Goal: Contribute content

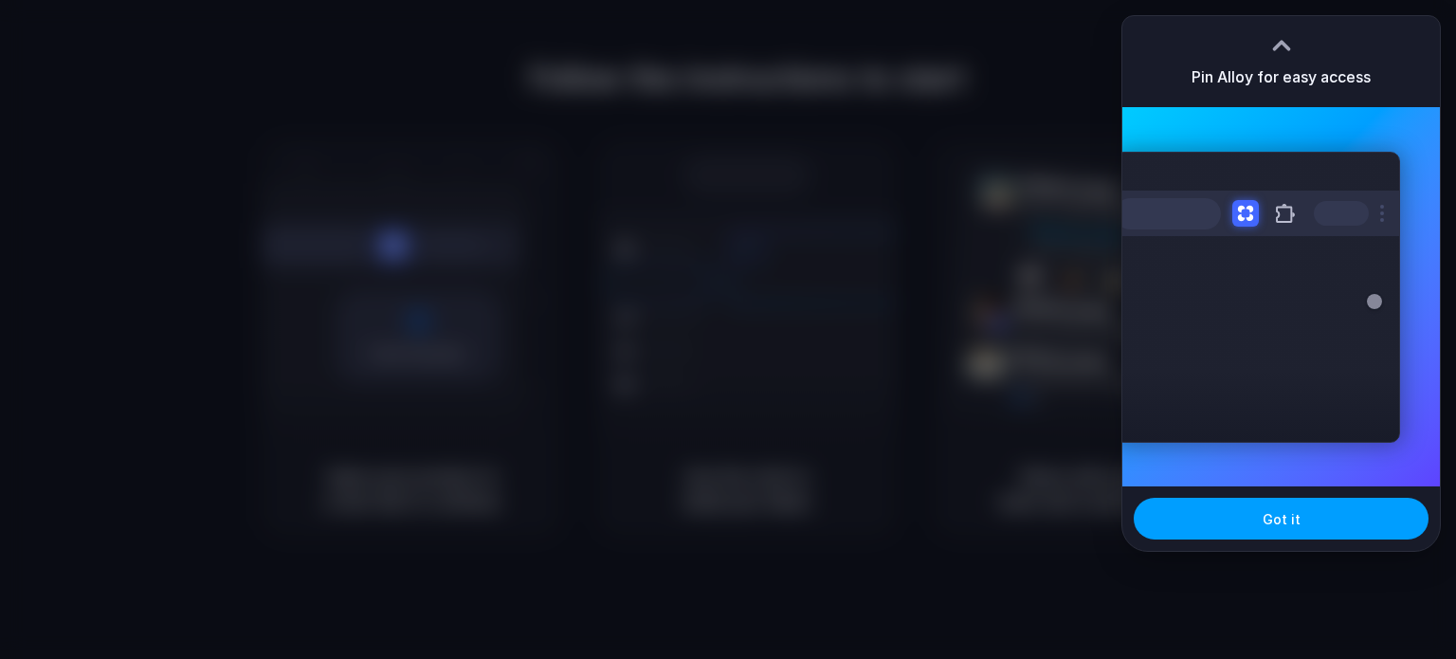
click at [1270, 512] on span "Got it" at bounding box center [1282, 519] width 38 height 20
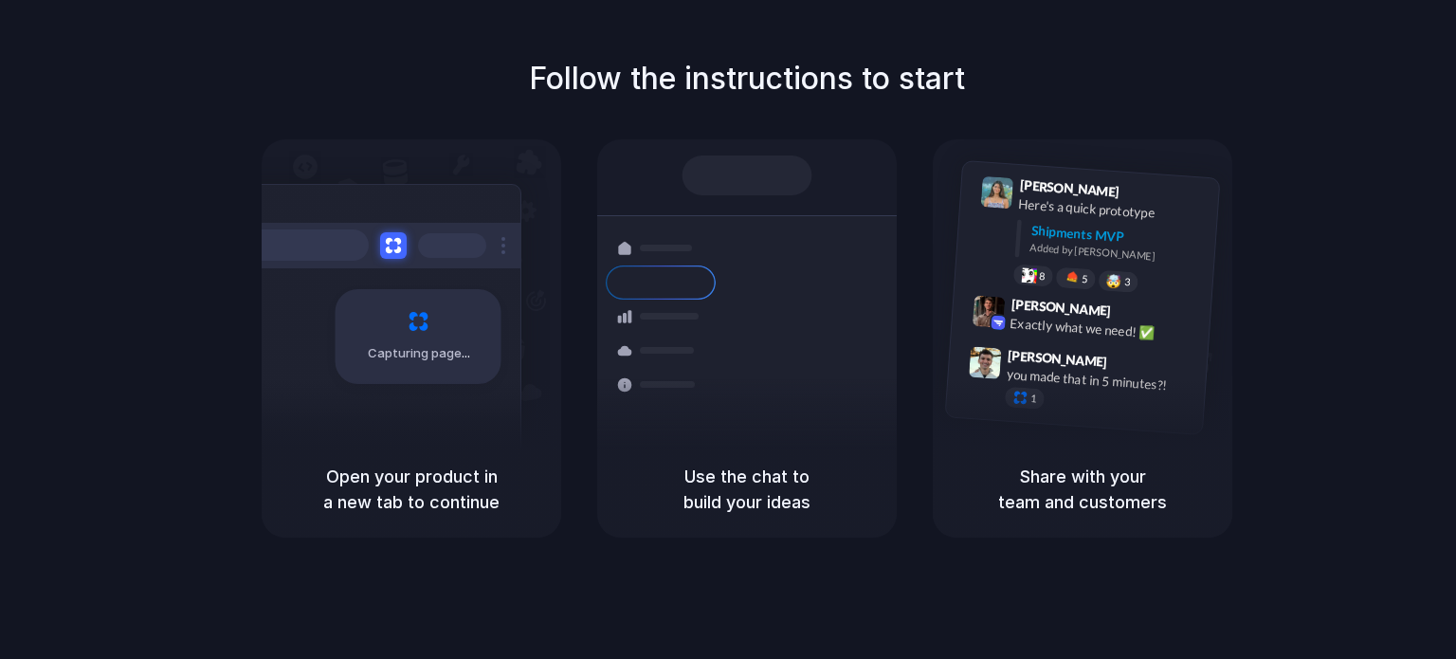
click at [916, 105] on div "Follow the instructions to start Capturing page Open your product in a new tab …" at bounding box center [747, 297] width 1456 height 482
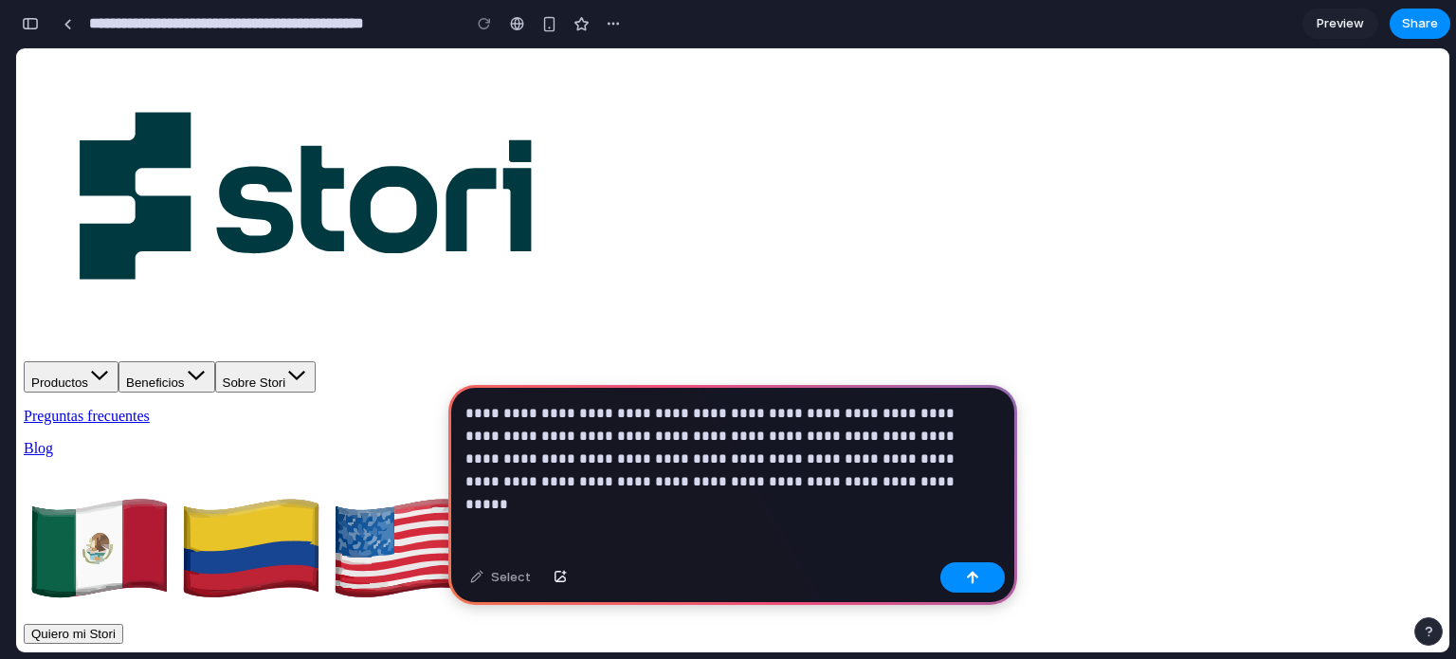
drag, startPoint x: 670, startPoint y: 483, endPoint x: 705, endPoint y: 476, distance: 35.7
click at [705, 476] on p "**********" at bounding box center [728, 447] width 527 height 91
click at [550, 447] on p "**********" at bounding box center [728, 447] width 527 height 91
click at [975, 574] on div "button" at bounding box center [972, 577] width 13 height 13
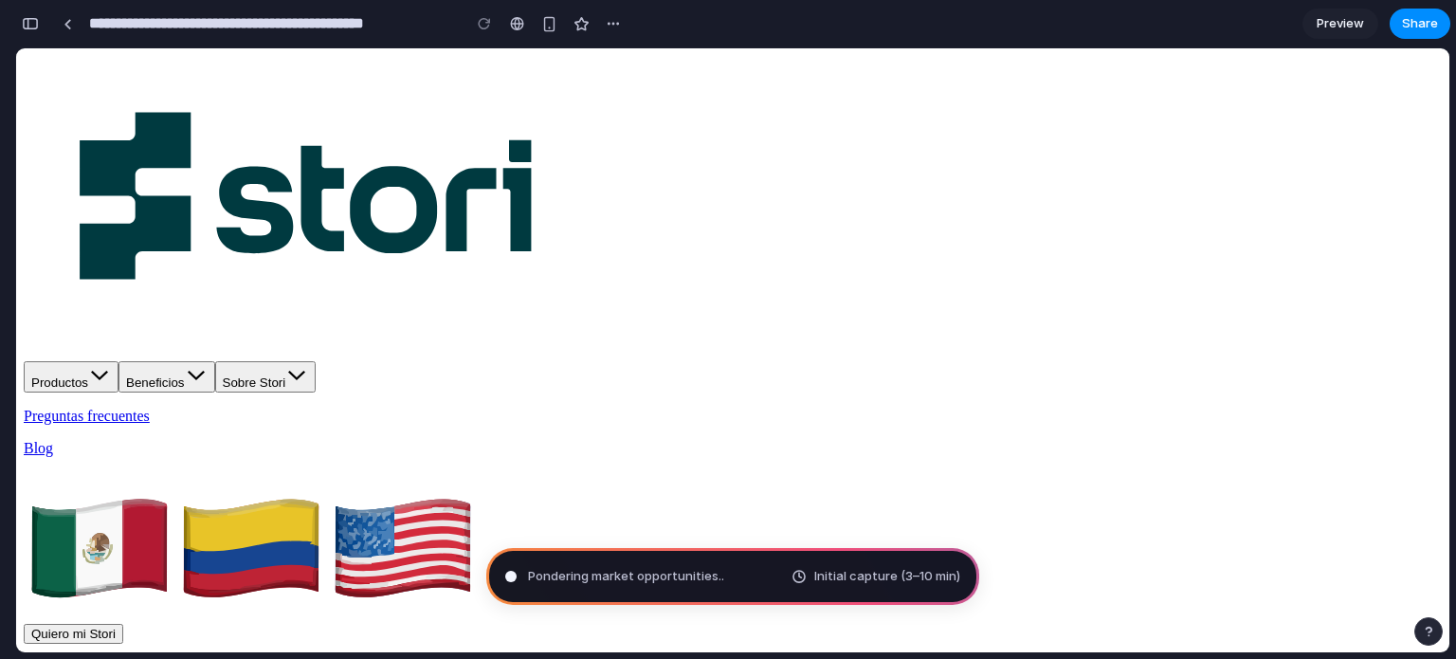
type input "**********"
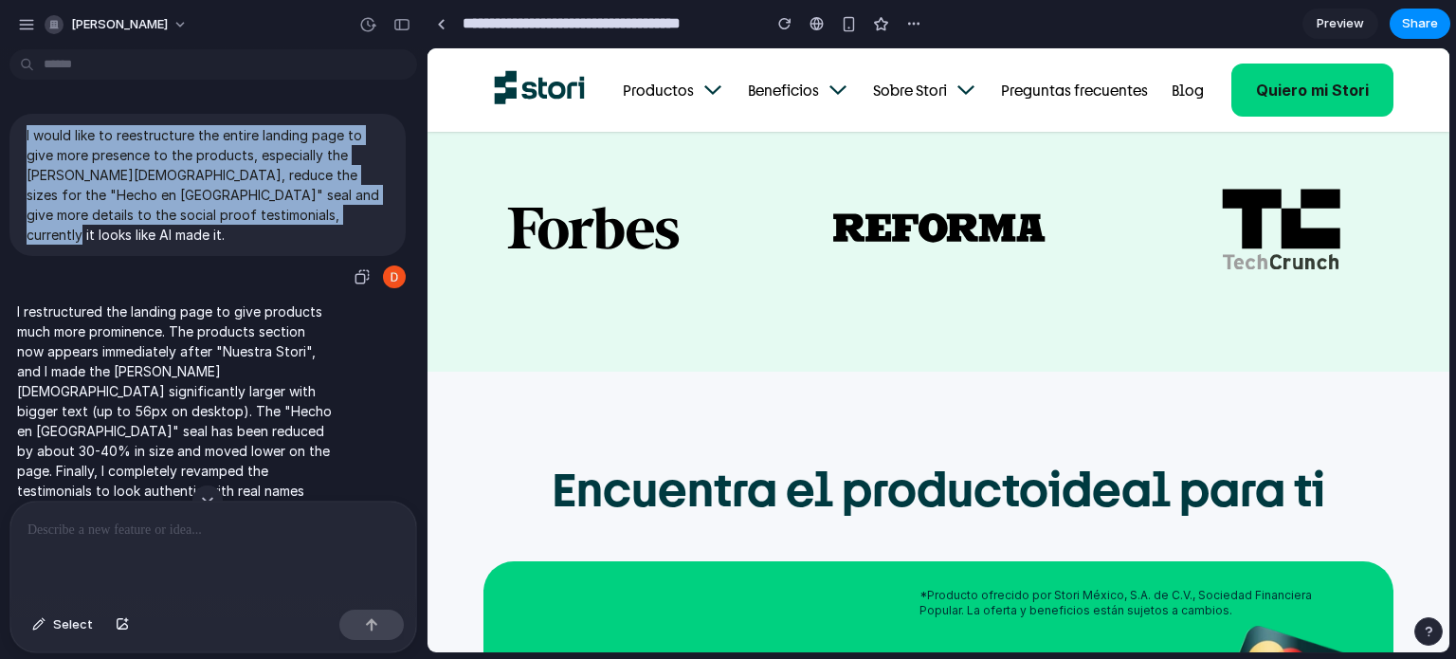
drag, startPoint x: 27, startPoint y: 134, endPoint x: 167, endPoint y: 225, distance: 167.2
click at [225, 231] on div "I would like to reestructure the entire landing page to give more presence to t…" at bounding box center [207, 185] width 396 height 142
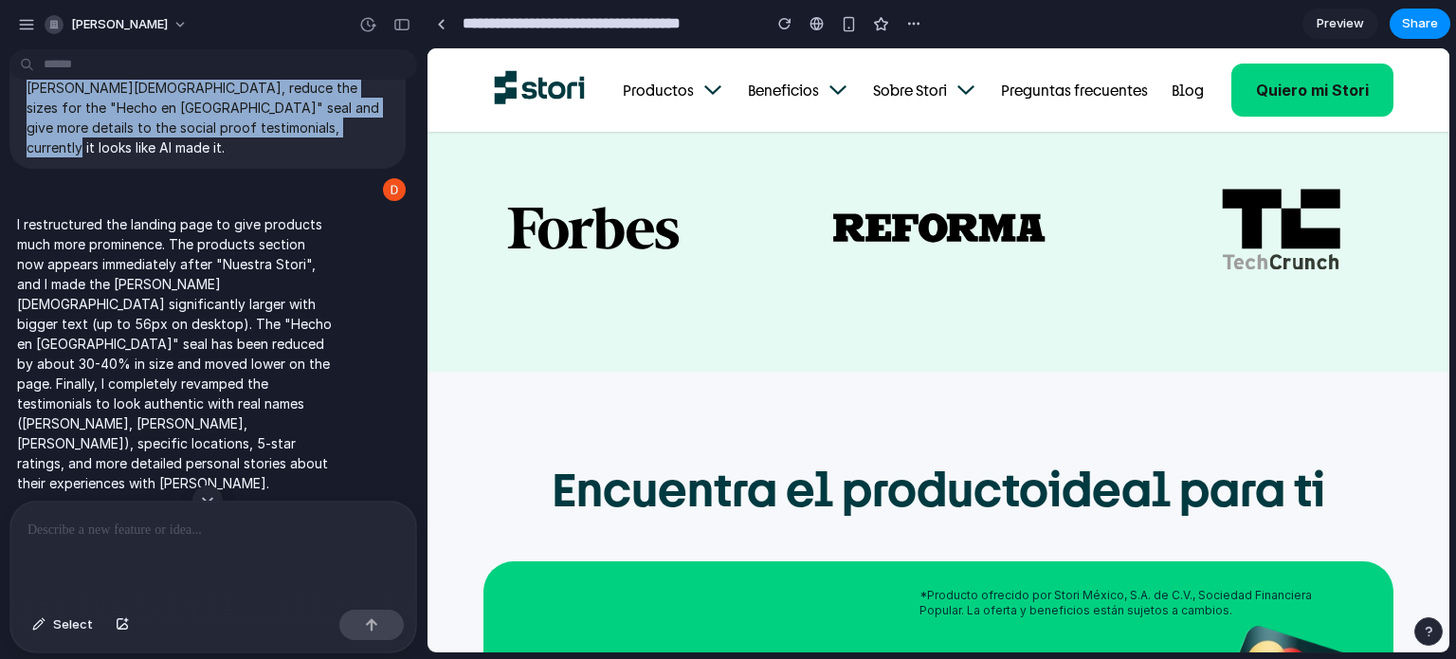
scroll to position [95, 0]
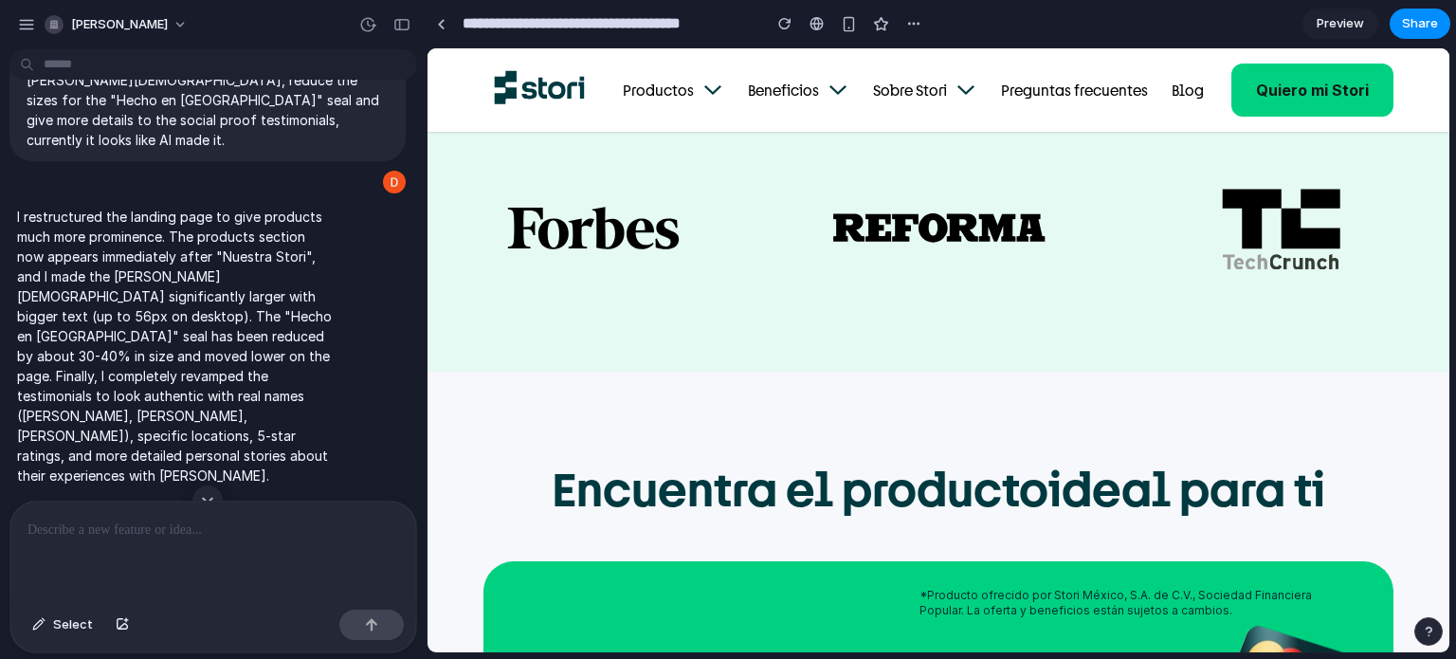
click at [144, 207] on p "I restructured the landing page to give products much more prominence. The prod…" at bounding box center [175, 346] width 317 height 279
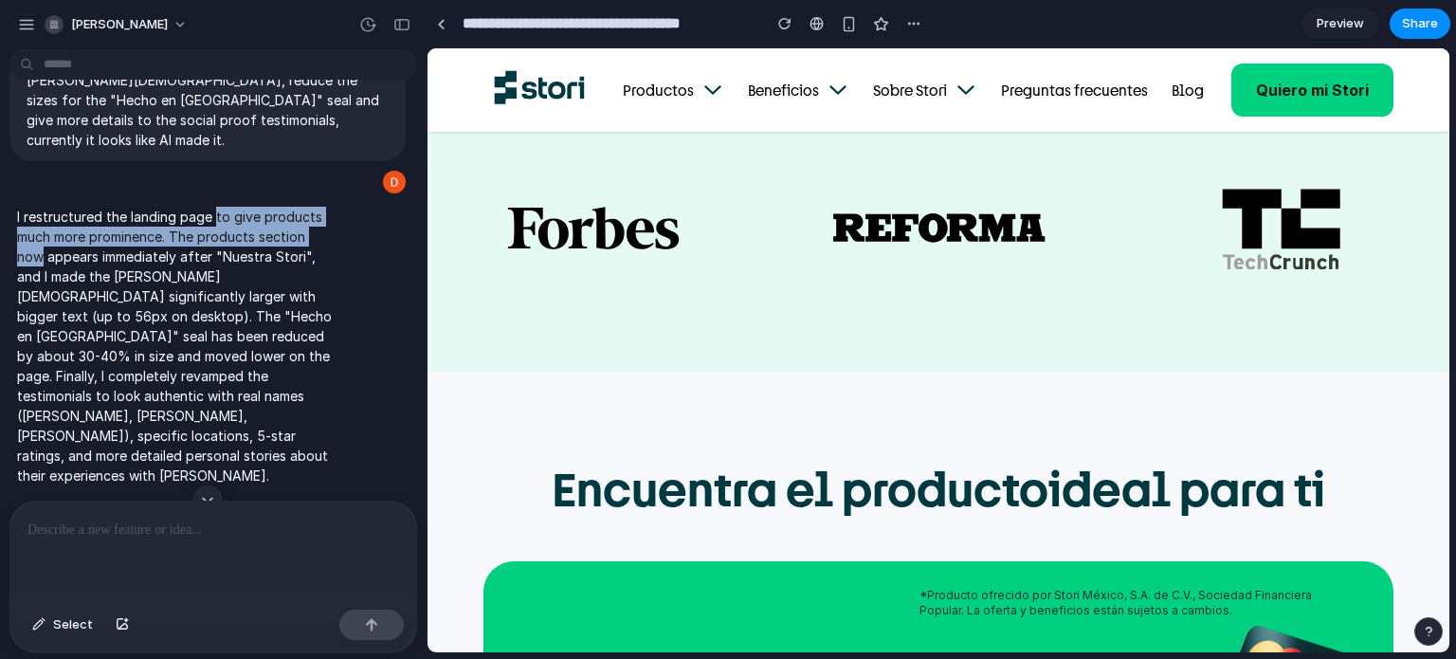
drag, startPoint x: 202, startPoint y: 198, endPoint x: 341, endPoint y: 213, distance: 140.2
click at [341, 213] on div "I restructured the landing page to give products much more prominence. The prod…" at bounding box center [207, 345] width 396 height 301
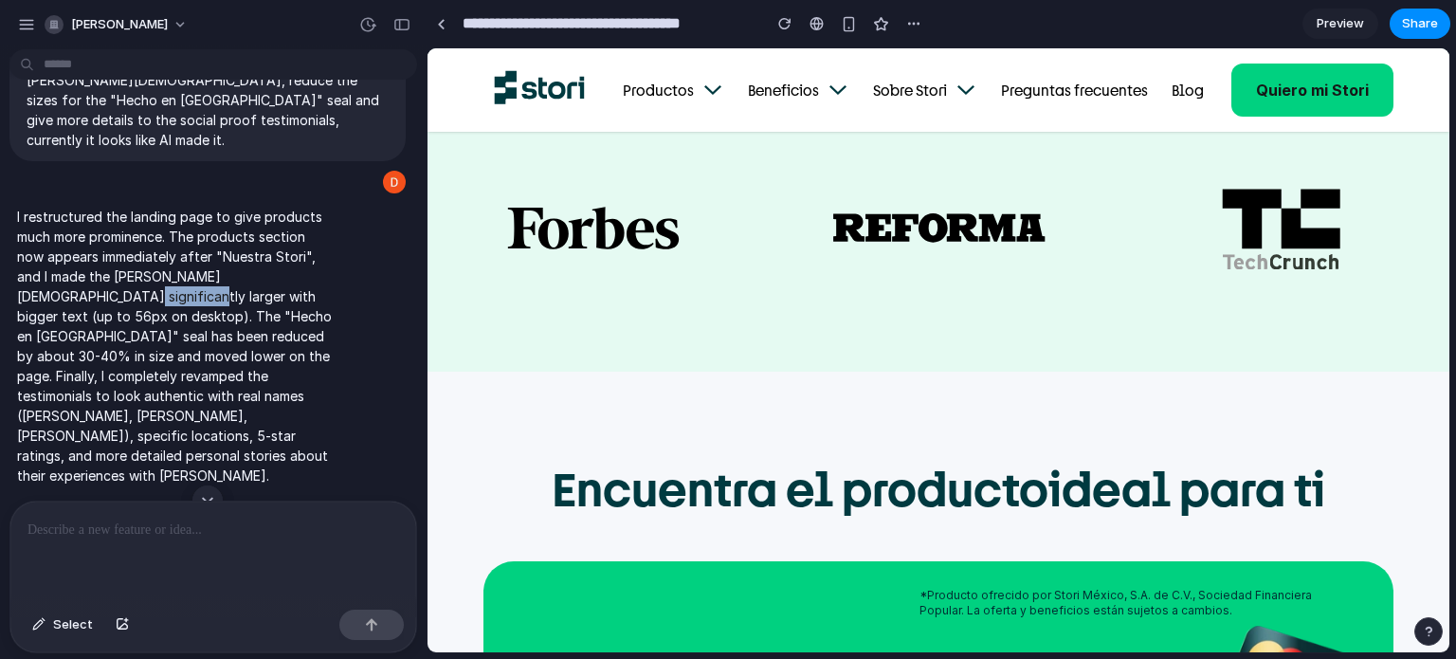
drag, startPoint x: 245, startPoint y: 252, endPoint x: 317, endPoint y: 260, distance: 72.5
click at [317, 260] on p "I restructured the landing page to give products much more prominence. The prod…" at bounding box center [175, 346] width 317 height 279
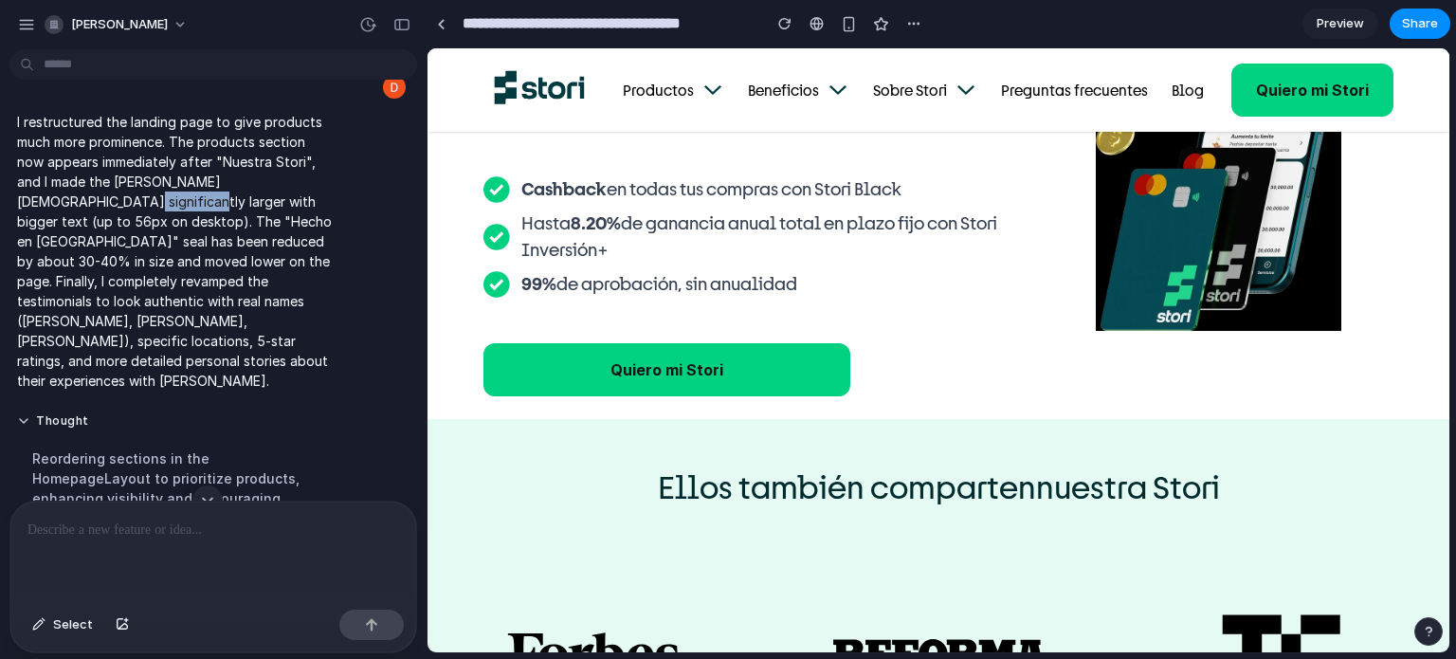
scroll to position [284, 0]
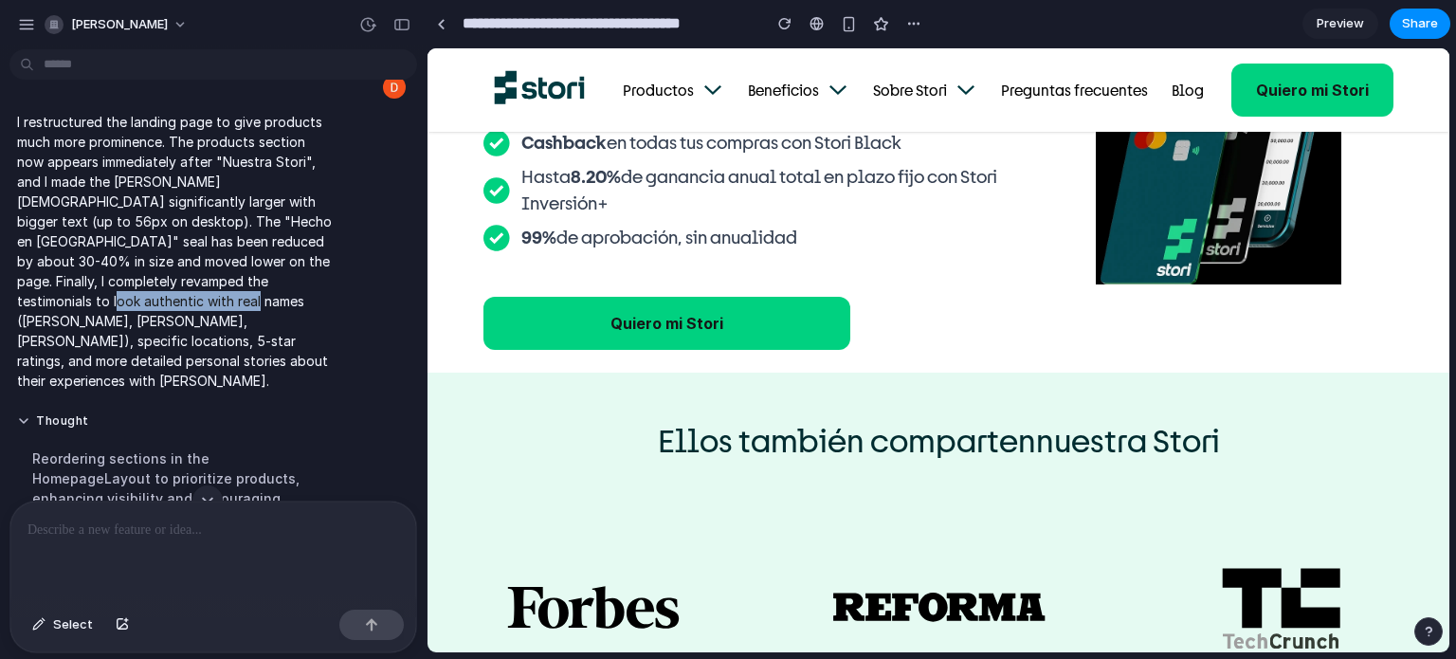
drag, startPoint x: 163, startPoint y: 258, endPoint x: 288, endPoint y: 265, distance: 125.4
click at [288, 265] on p "I restructured the landing page to give products much more prominence. The prod…" at bounding box center [175, 251] width 317 height 279
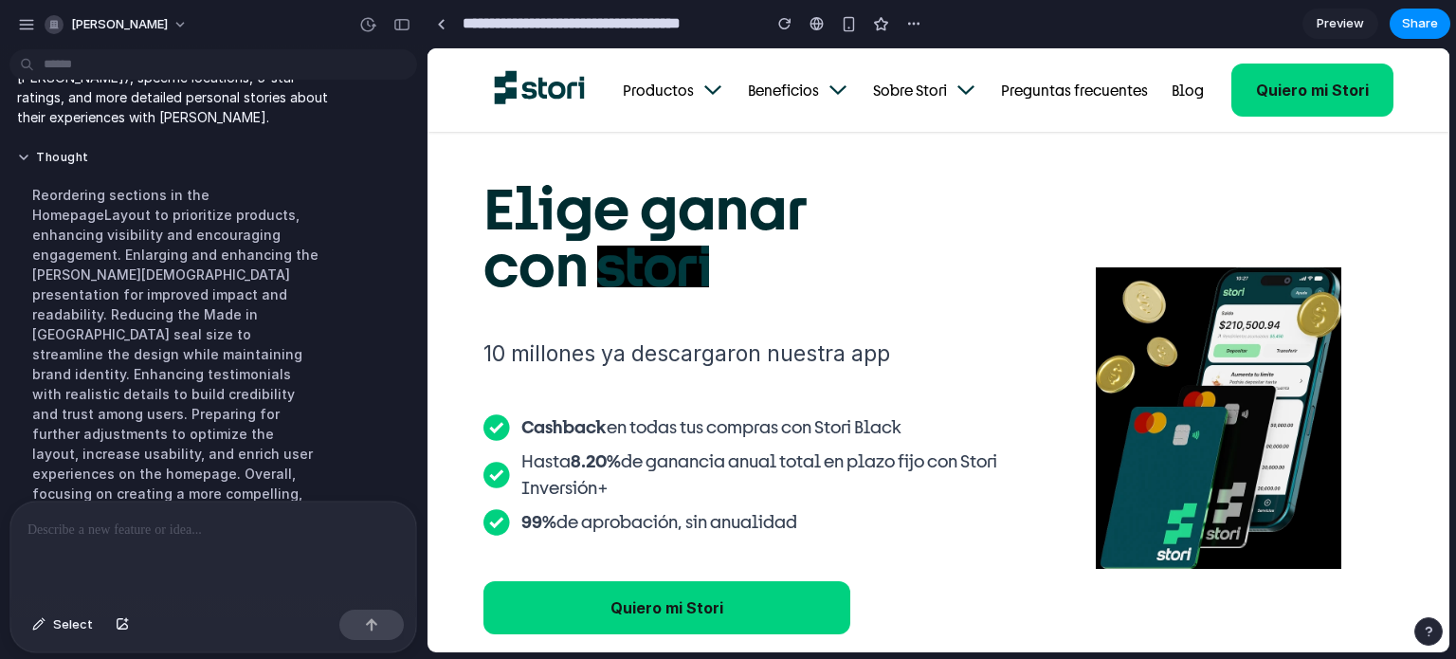
scroll to position [0, 0]
click at [721, 246] on h1 "Elige ganar con" at bounding box center [763, 236] width 559 height 114
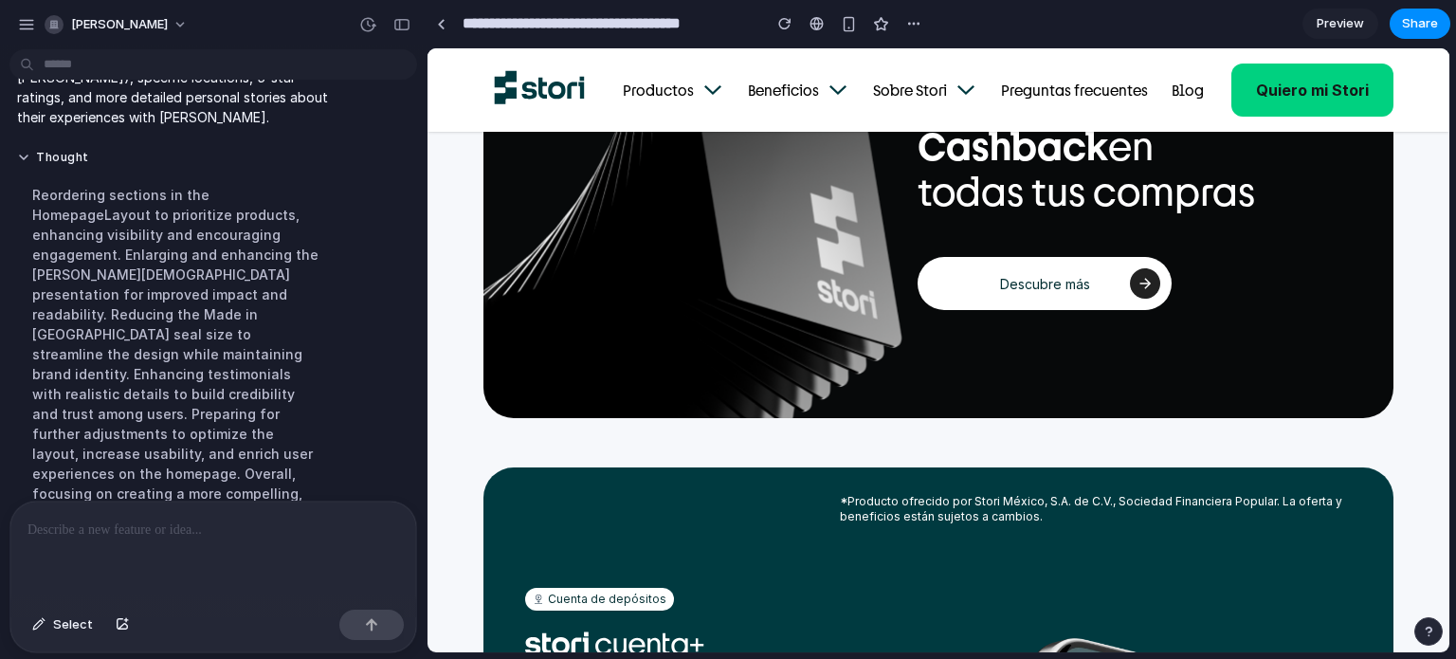
scroll to position [2086, 0]
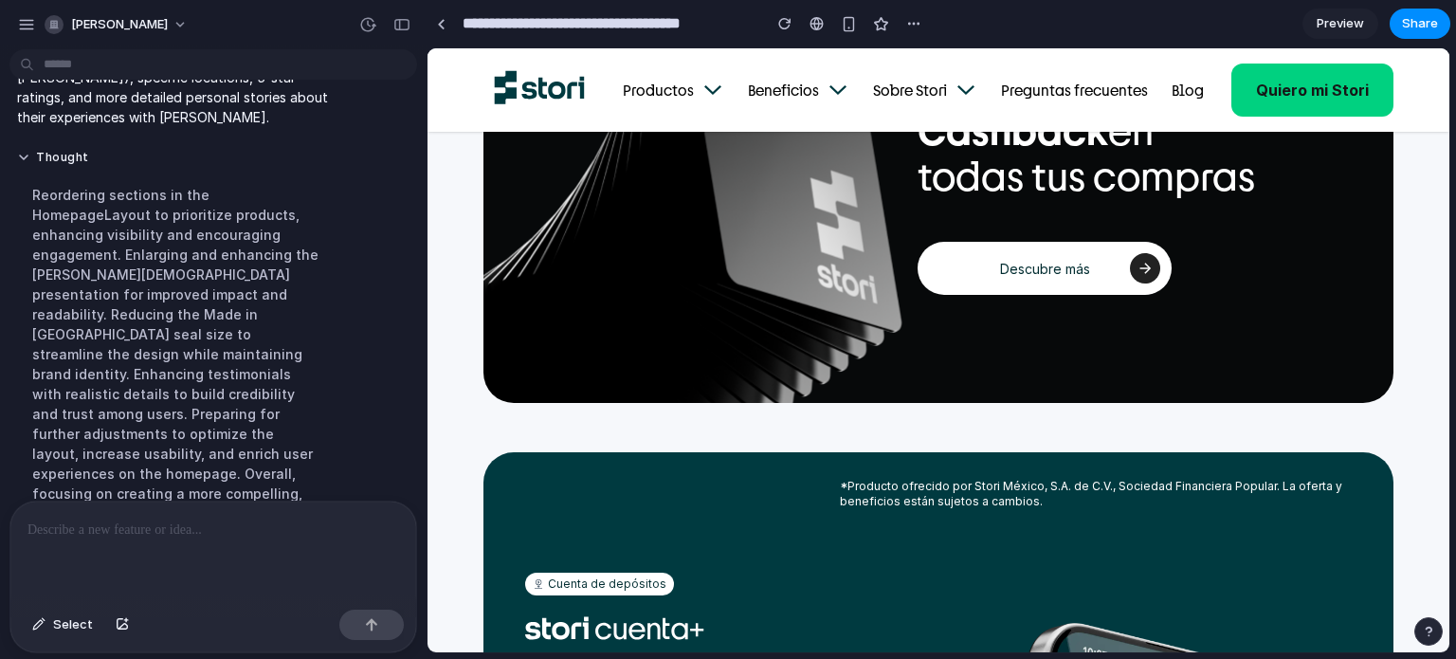
click at [148, 530] on p at bounding box center [213, 530] width 372 height 23
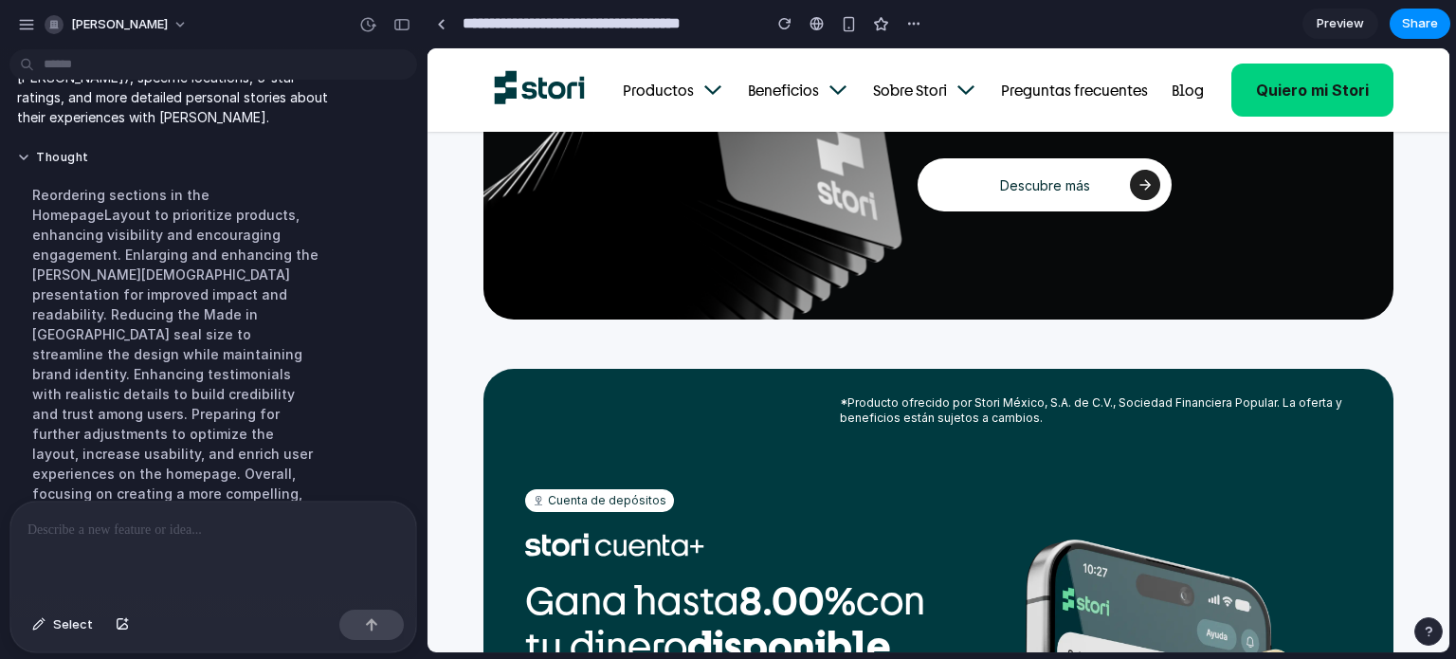
scroll to position [2181, 0]
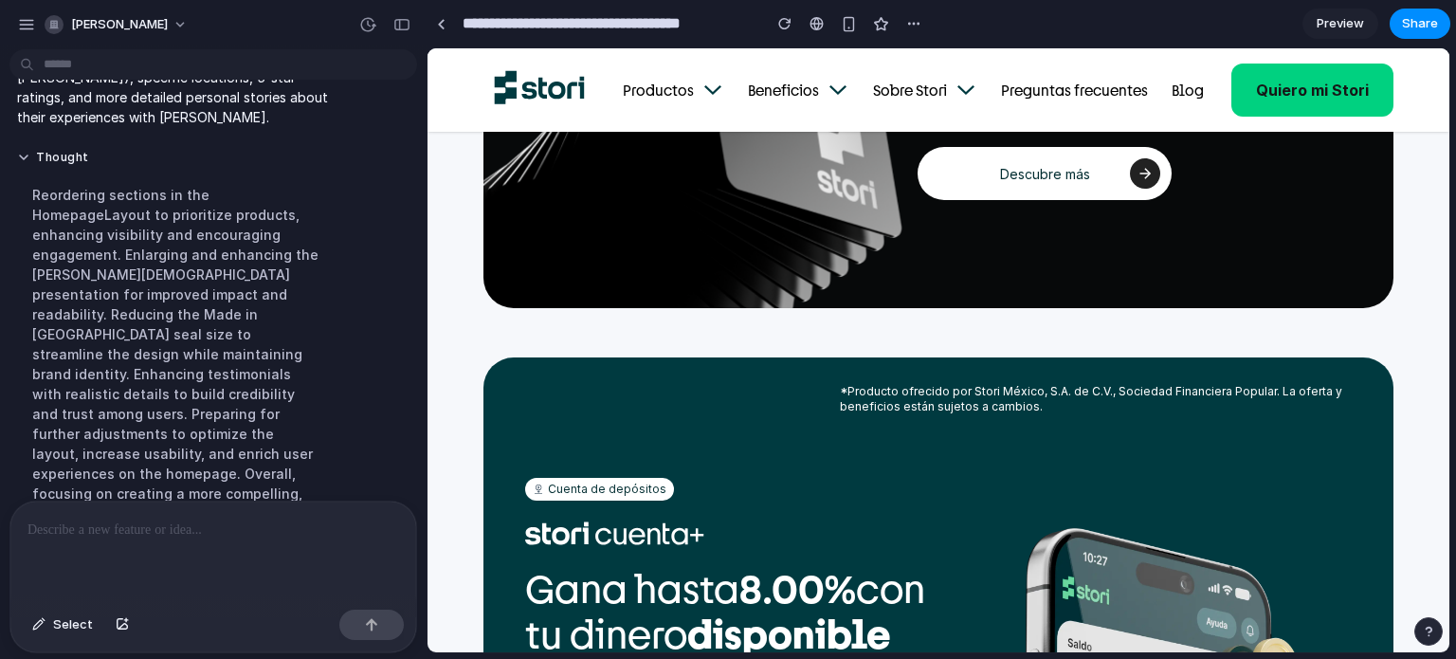
click at [163, 527] on p at bounding box center [213, 530] width 372 height 23
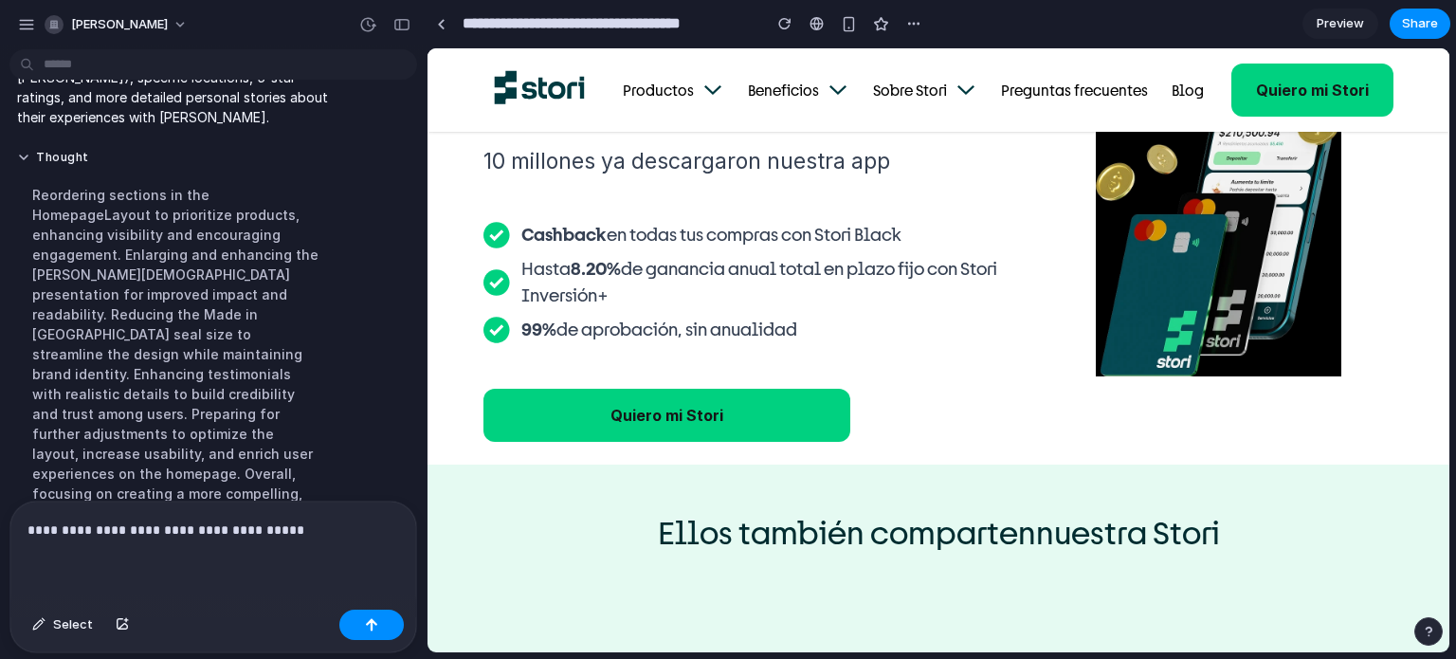
scroll to position [0, 0]
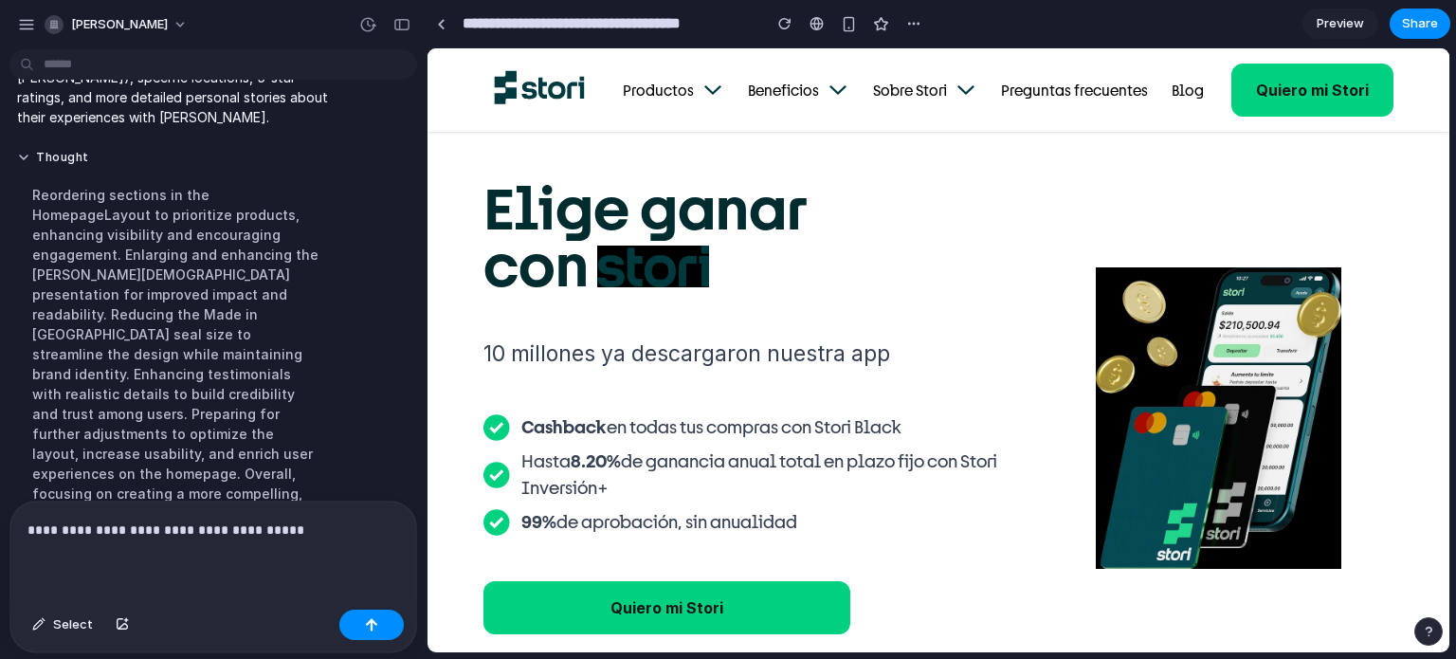
click at [900, 234] on h1 "Elige ganar con" at bounding box center [763, 236] width 559 height 114
drag, startPoint x: 264, startPoint y: 523, endPoint x: 0, endPoint y: 496, distance: 265.0
click at [0, 501] on div "**********" at bounding box center [207, 577] width 415 height 153
click at [149, 22] on button "[PERSON_NAME]" at bounding box center [117, 24] width 160 height 30
click at [325, 21] on div "Settings Invite members Change theme Sign out" at bounding box center [728, 329] width 1456 height 659
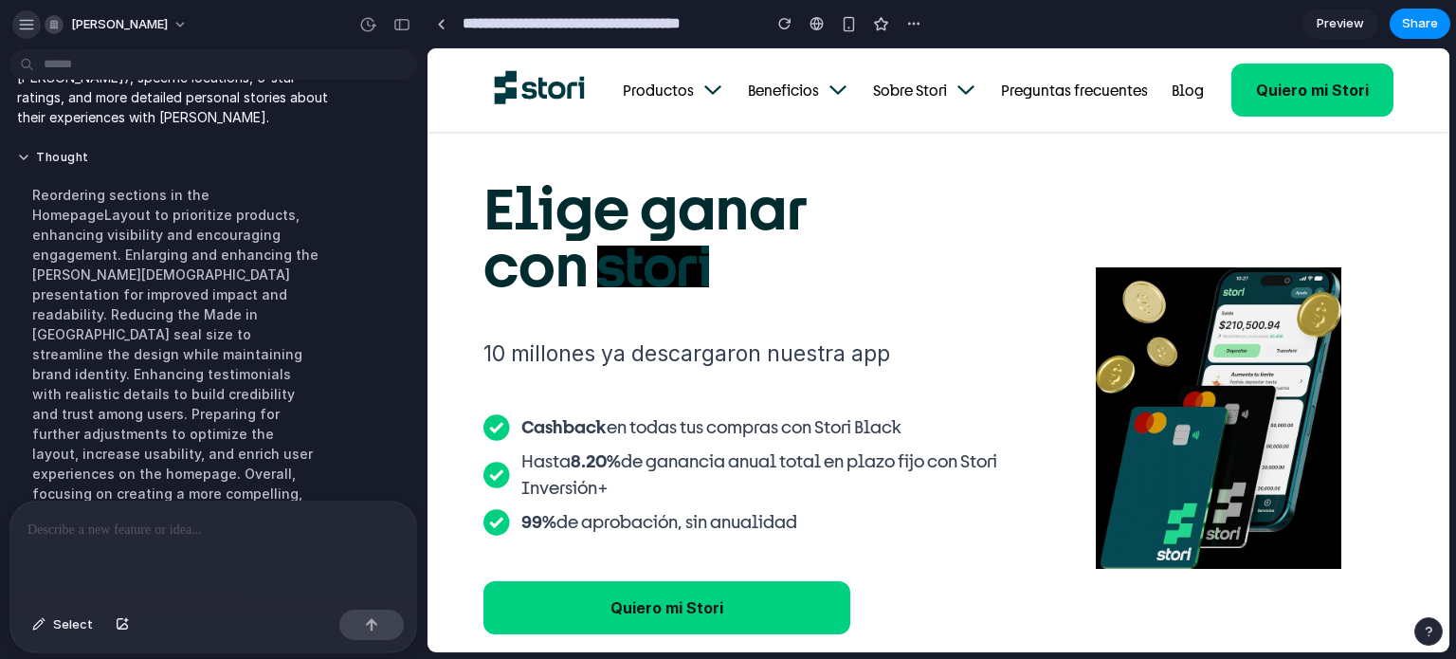
click at [26, 16] on div "button" at bounding box center [26, 24] width 17 height 17
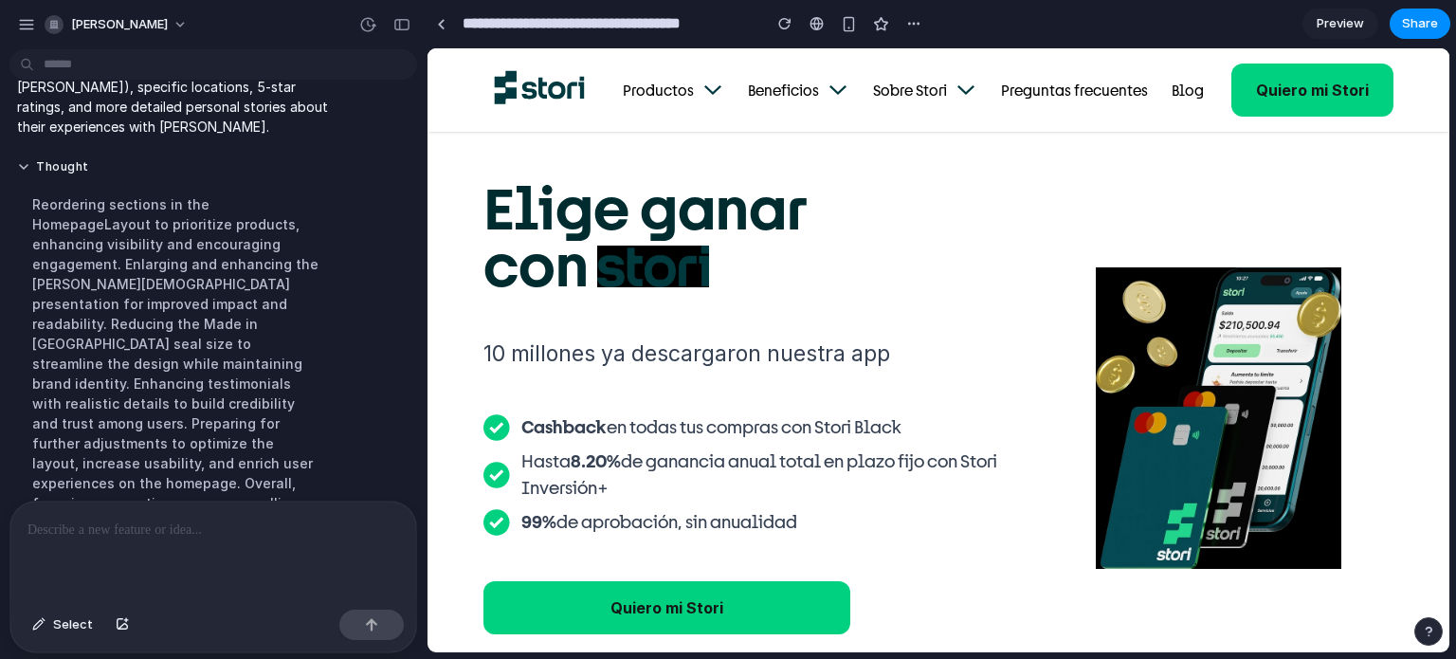
scroll to position [453, 0]
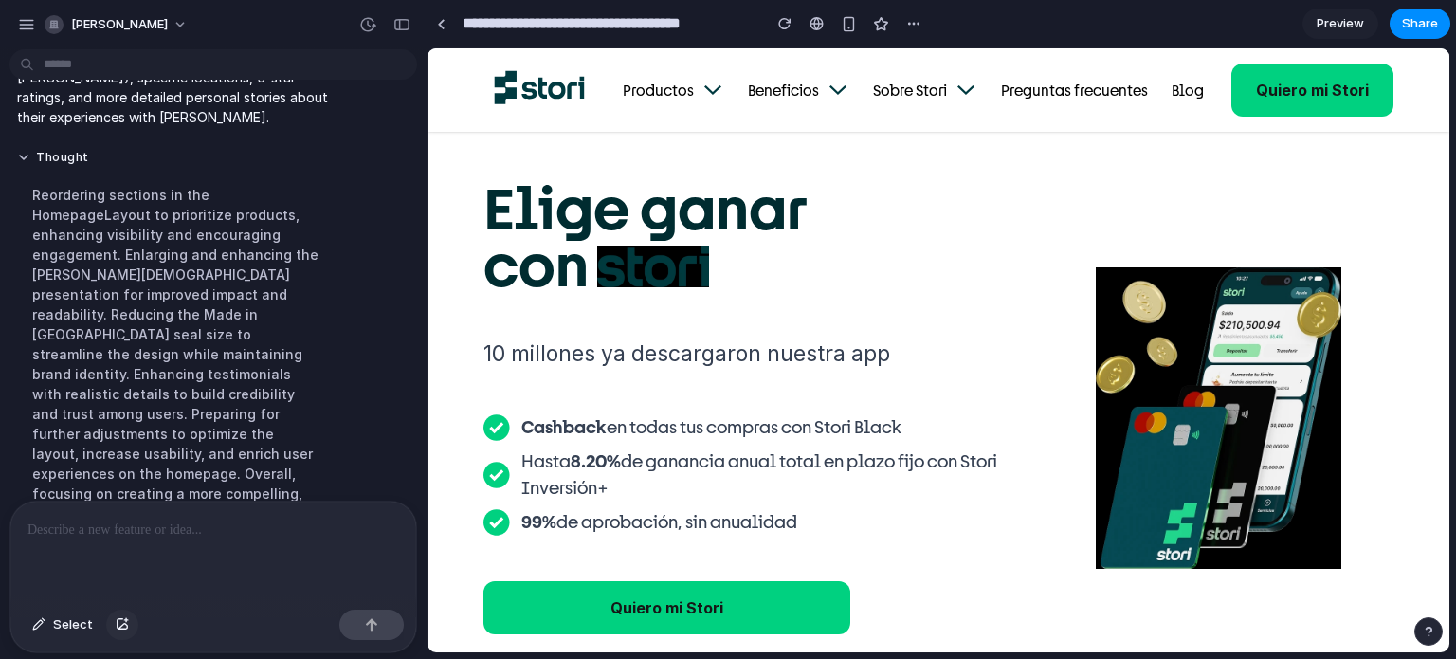
click at [116, 626] on div "button" at bounding box center [122, 624] width 13 height 11
click at [118, 626] on div "button" at bounding box center [122, 624] width 13 height 11
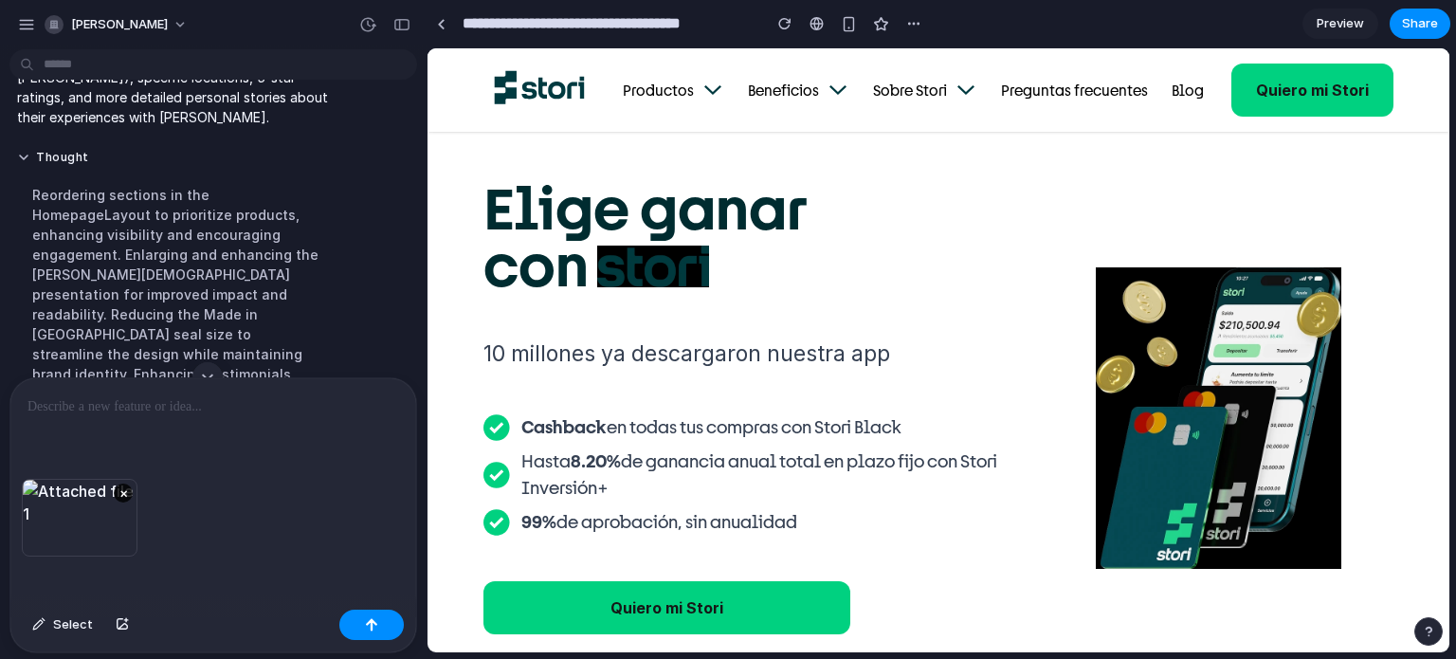
click at [107, 413] on div at bounding box center [213, 428] width 406 height 100
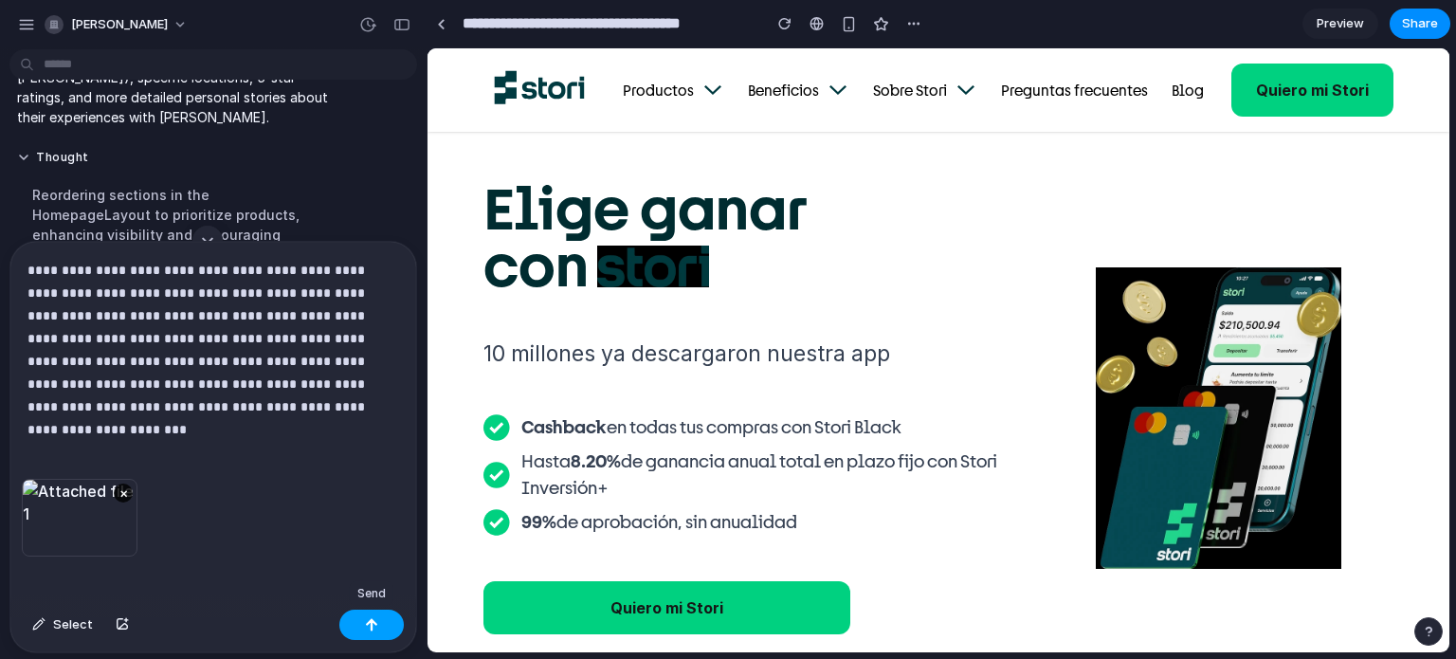
click at [369, 624] on div "button" at bounding box center [371, 624] width 13 height 13
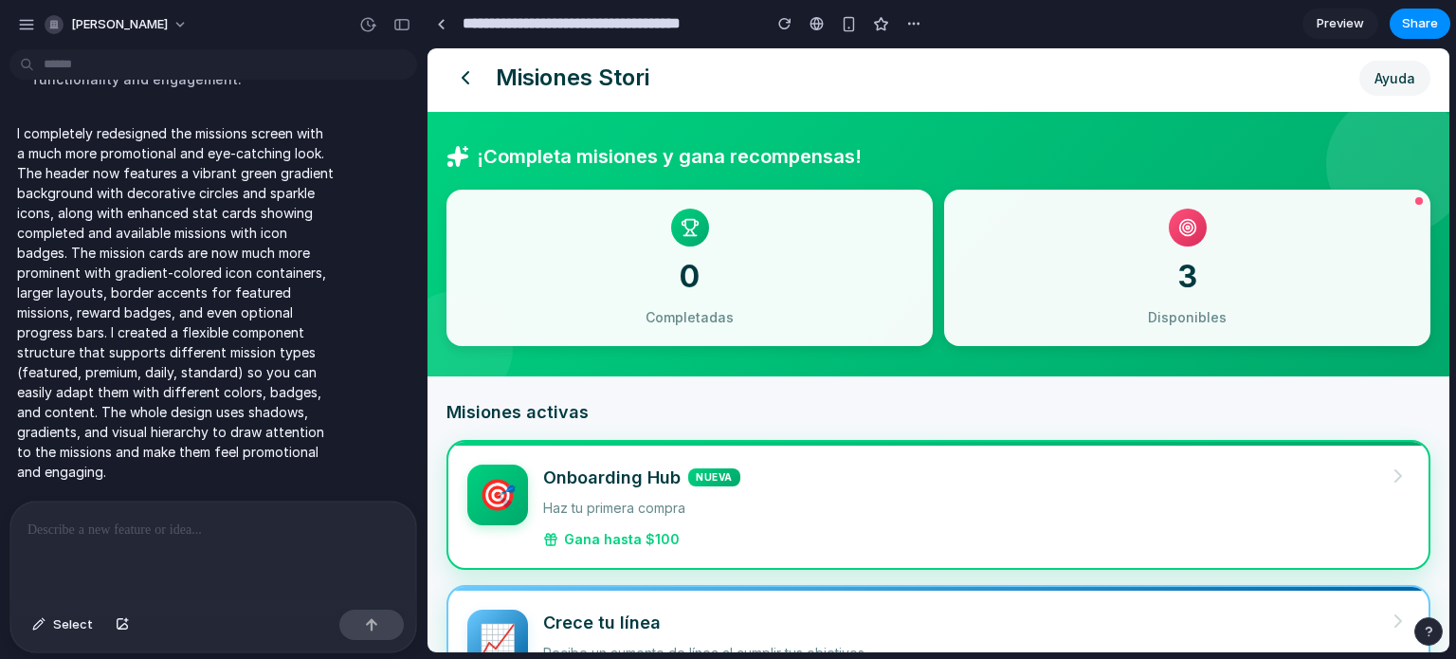
scroll to position [0, 0]
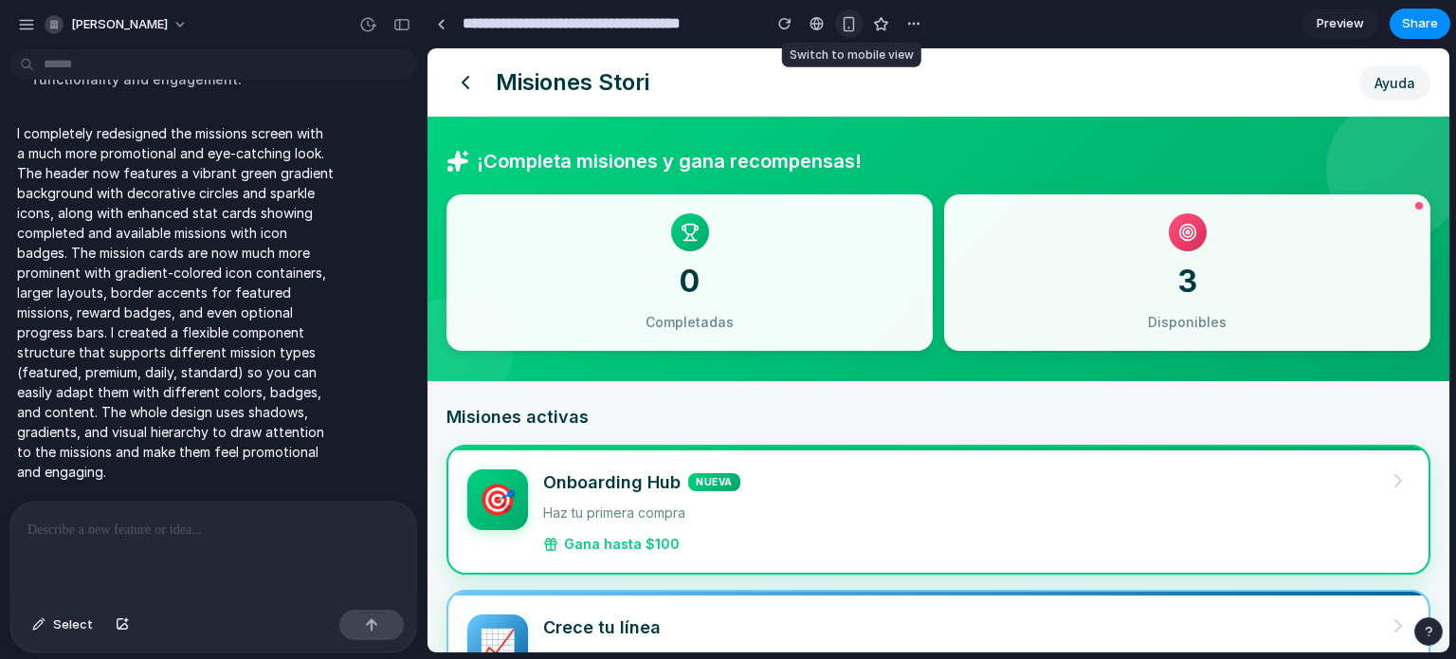
click at [847, 22] on div "button" at bounding box center [849, 24] width 16 height 16
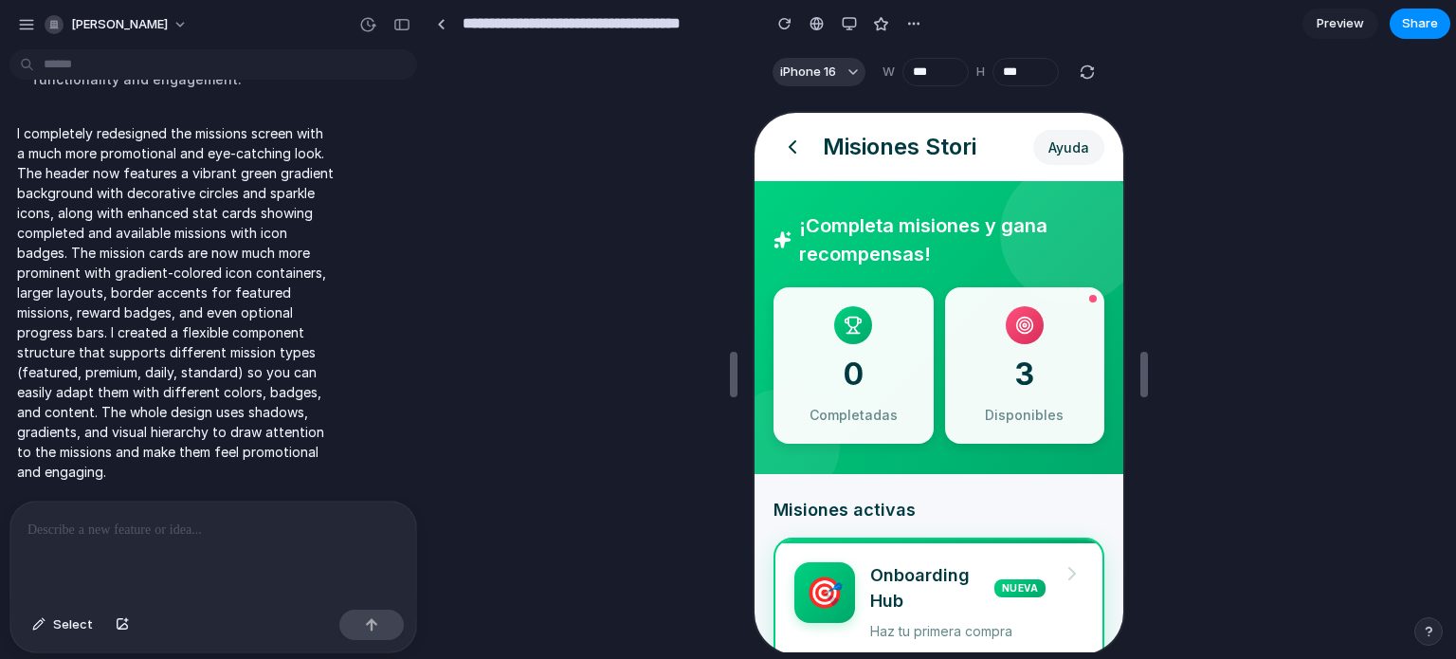
click at [1044, 134] on button "Ayuda" at bounding box center [1066, 145] width 71 height 35
click at [1062, 148] on button "Ayuda" at bounding box center [1066, 145] width 71 height 35
